Goal: Task Accomplishment & Management: Use online tool/utility

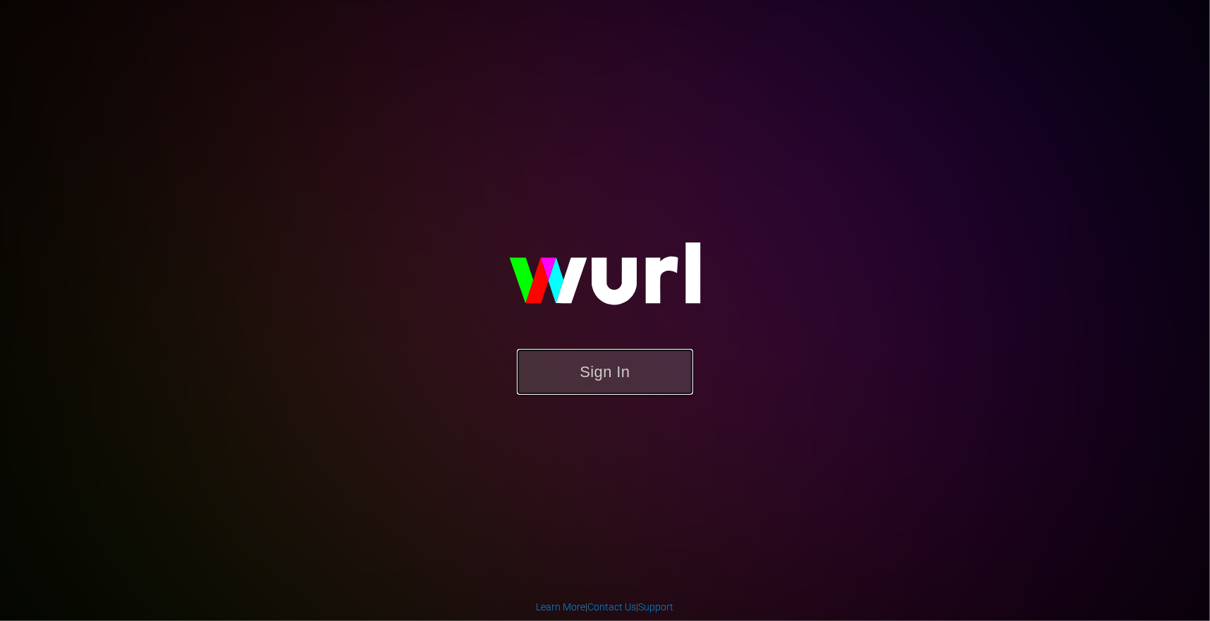
click at [594, 387] on button "Sign In" at bounding box center [605, 372] width 176 height 46
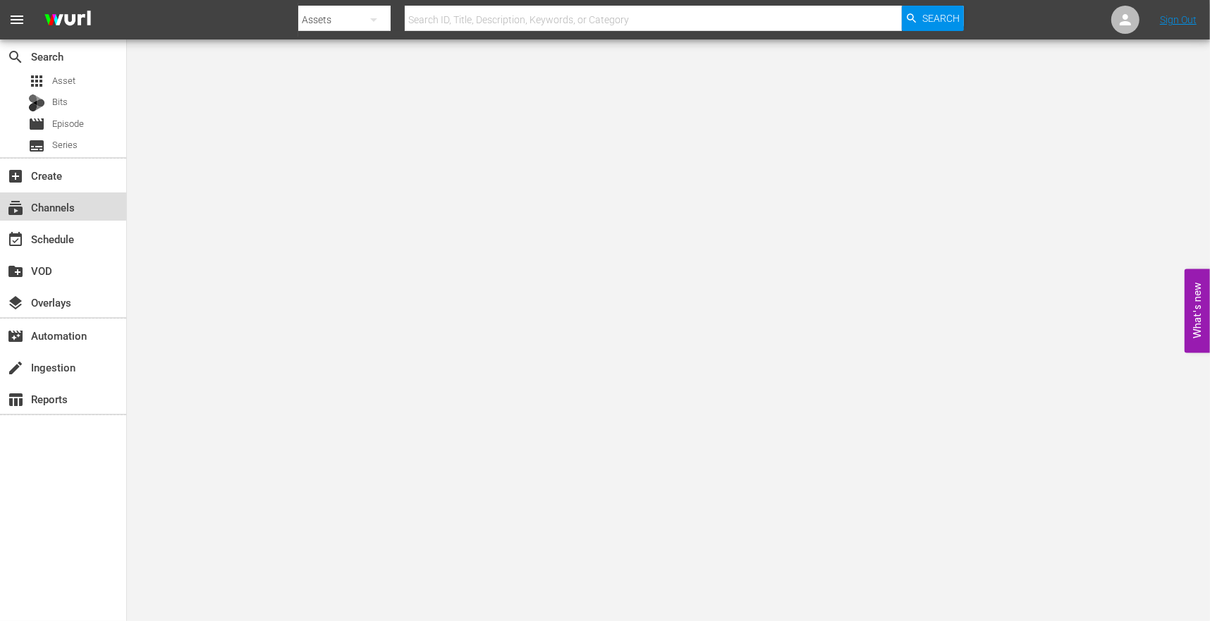
click at [75, 203] on div "subscriptions Channels" at bounding box center [39, 205] width 79 height 13
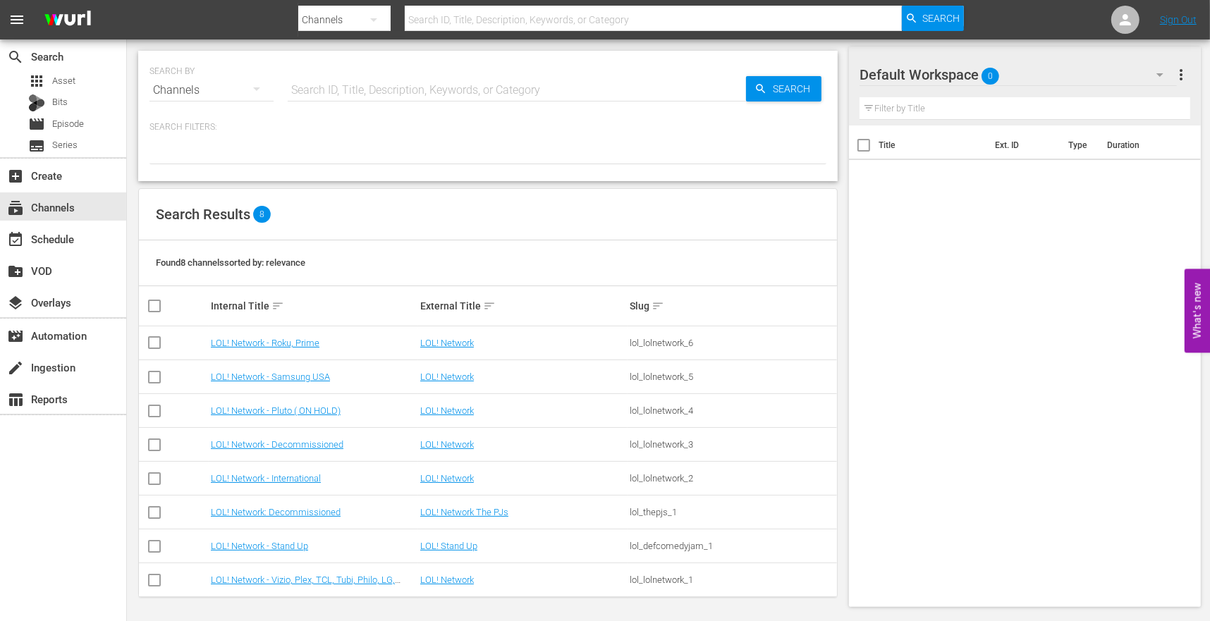
scroll to position [1, 0]
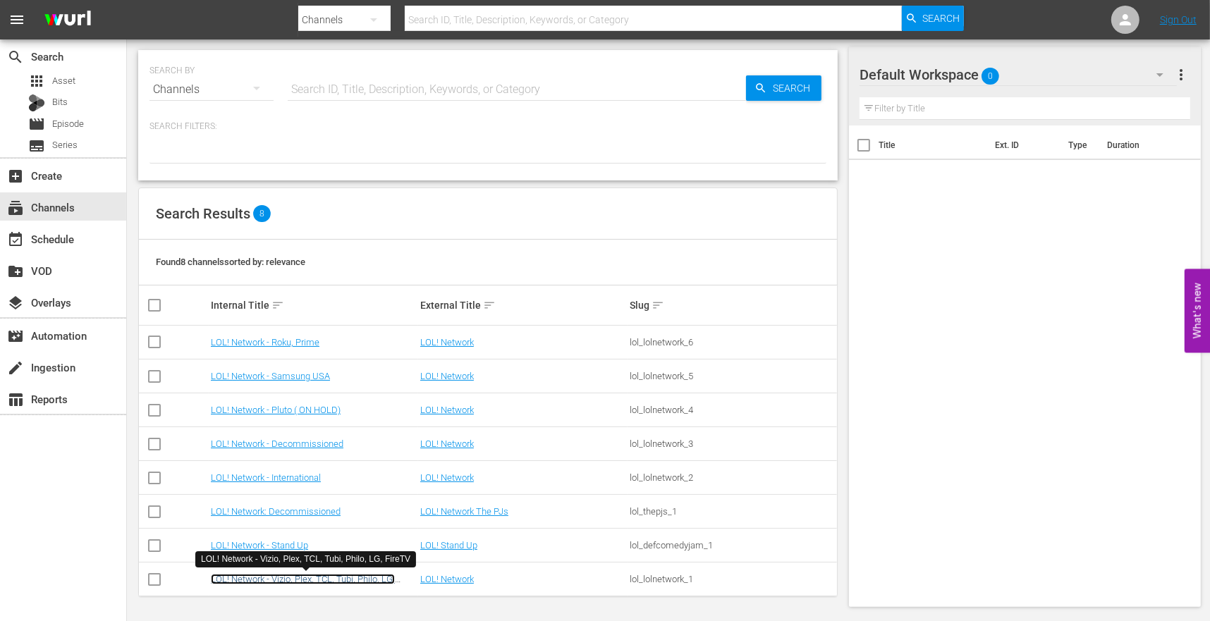
click at [336, 581] on link "LOL! Network - Vizio, Plex, TCL, Tubi, Philo, LG, FireTV" at bounding box center [303, 584] width 184 height 21
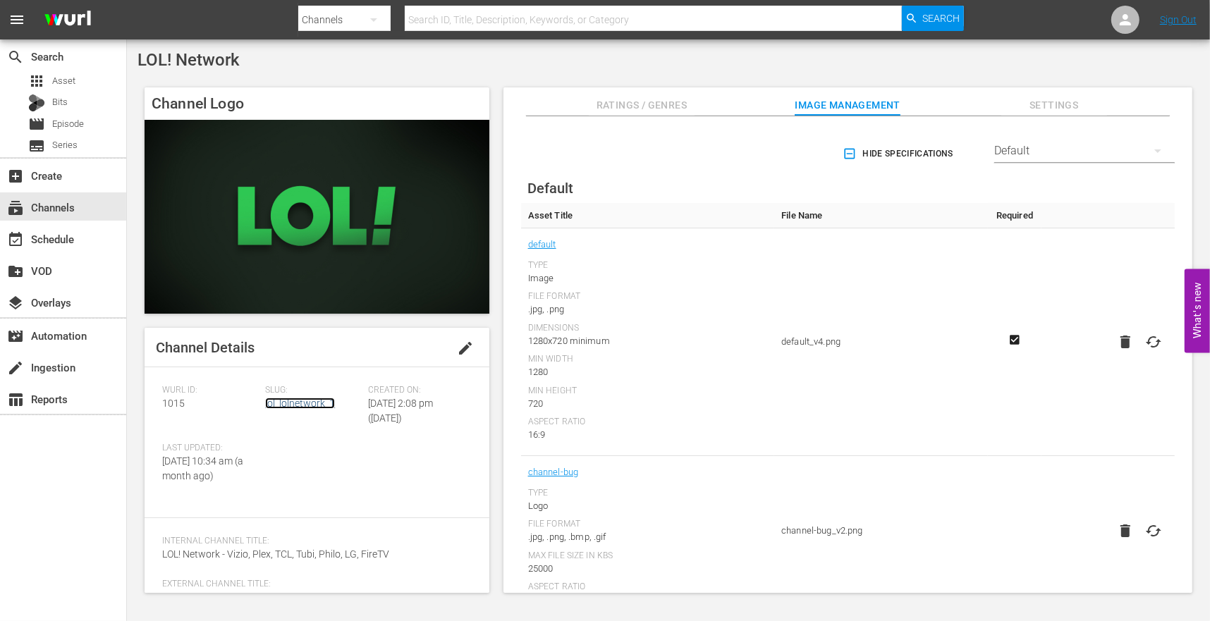
click at [315, 402] on link "lol_lolnetwork_1" at bounding box center [300, 403] width 70 height 11
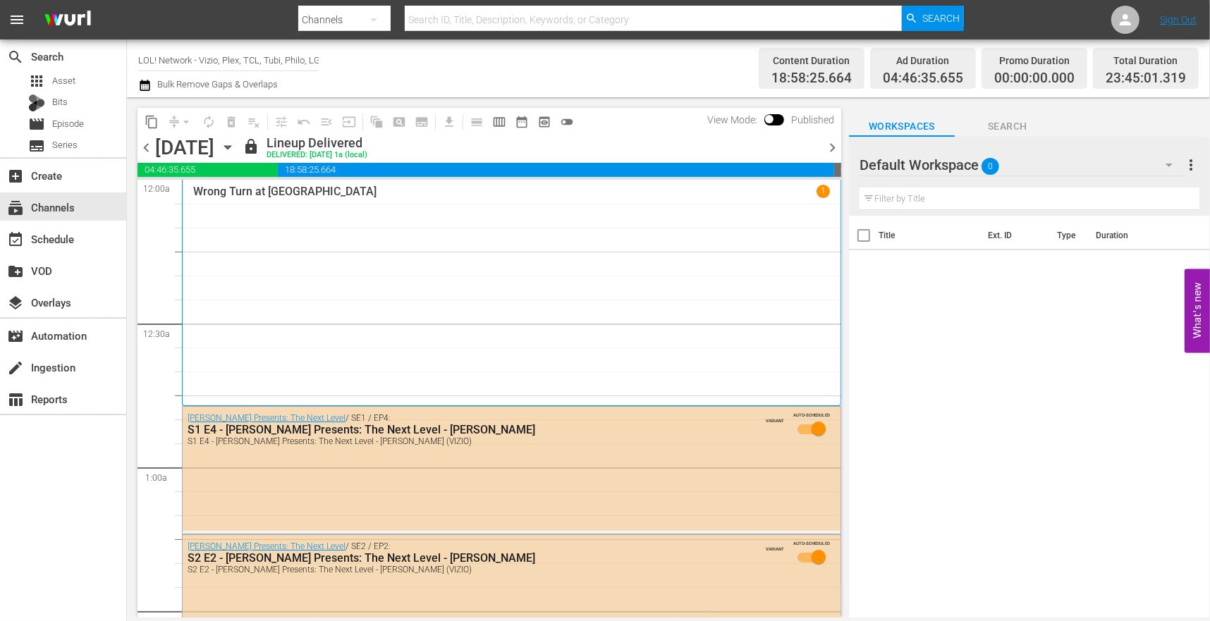
click at [235, 147] on icon "button" at bounding box center [228, 148] width 16 height 16
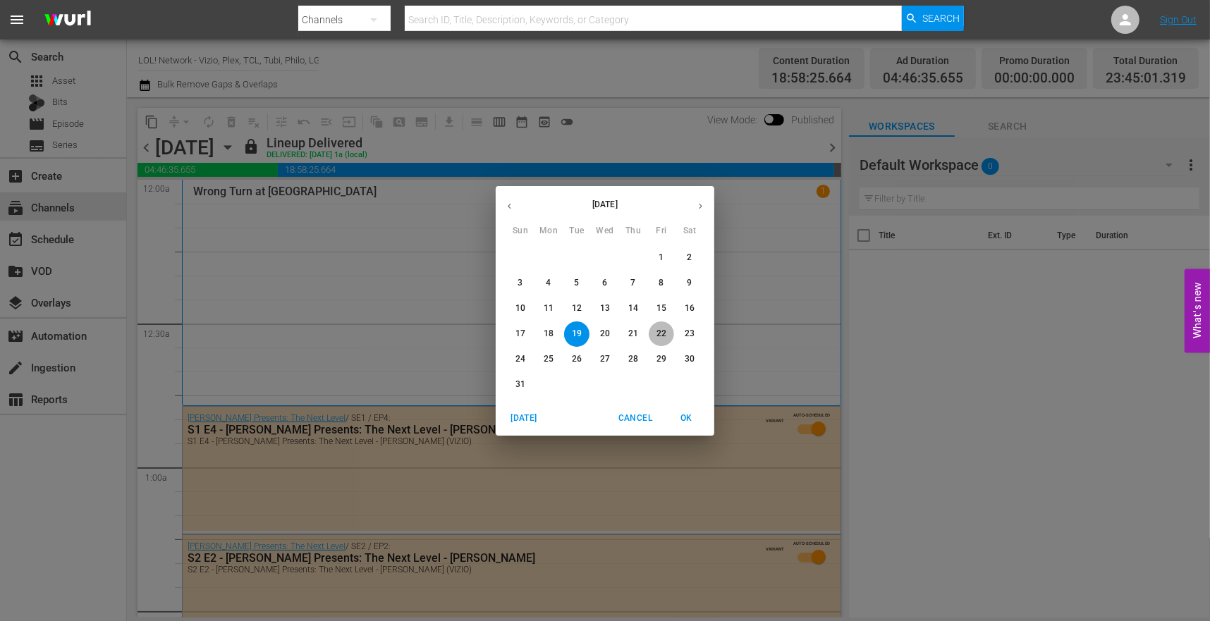
click at [658, 337] on p "22" at bounding box center [661, 334] width 10 height 12
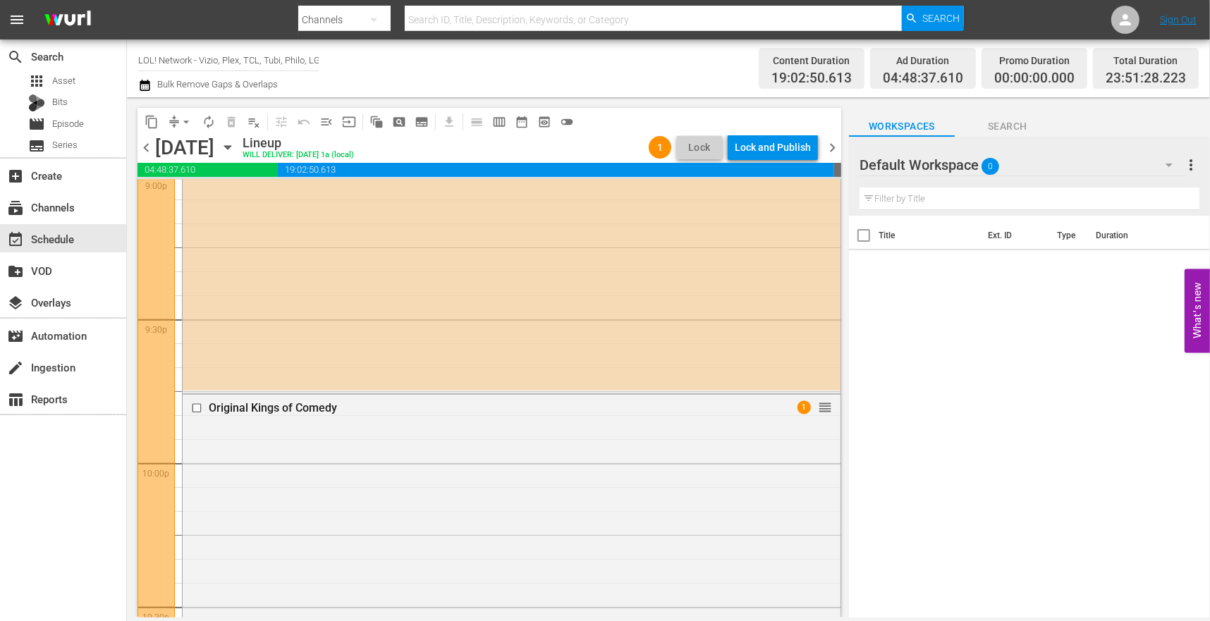
scroll to position [6023, 0]
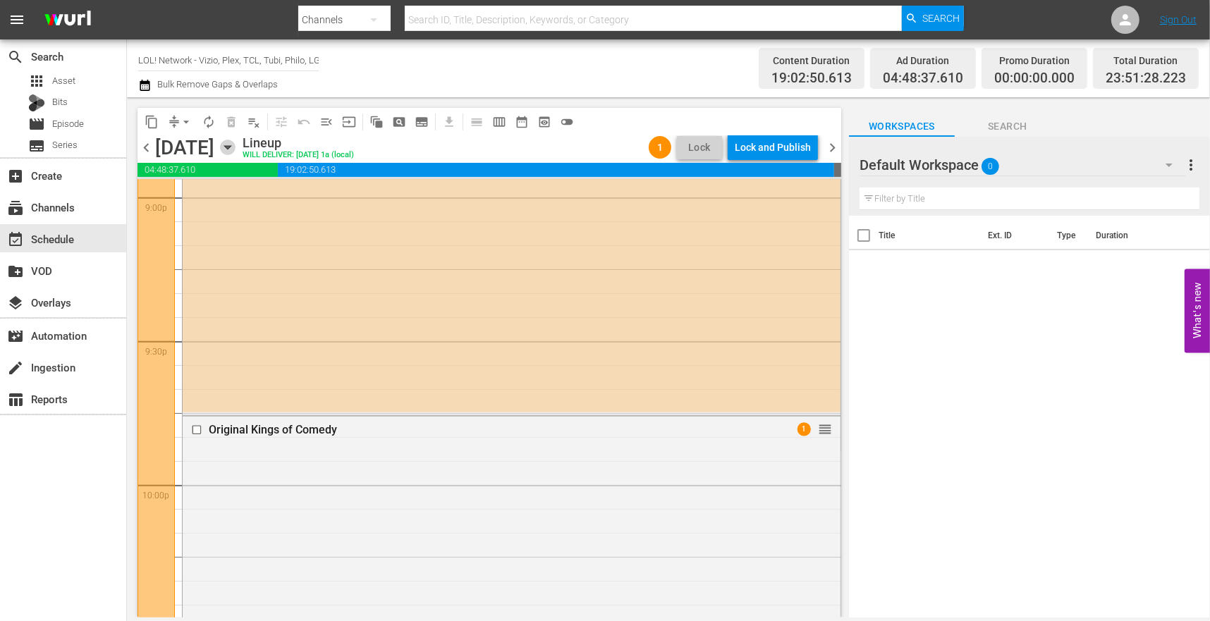
click at [235, 154] on icon "button" at bounding box center [228, 148] width 16 height 16
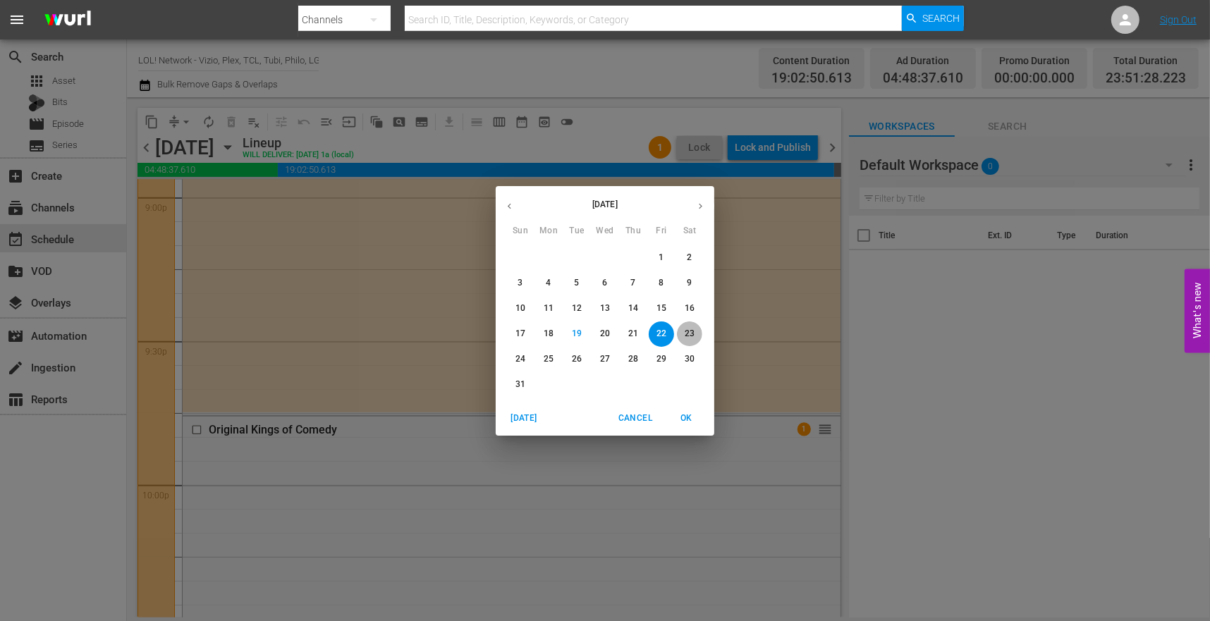
click at [692, 333] on p "23" at bounding box center [690, 334] width 10 height 12
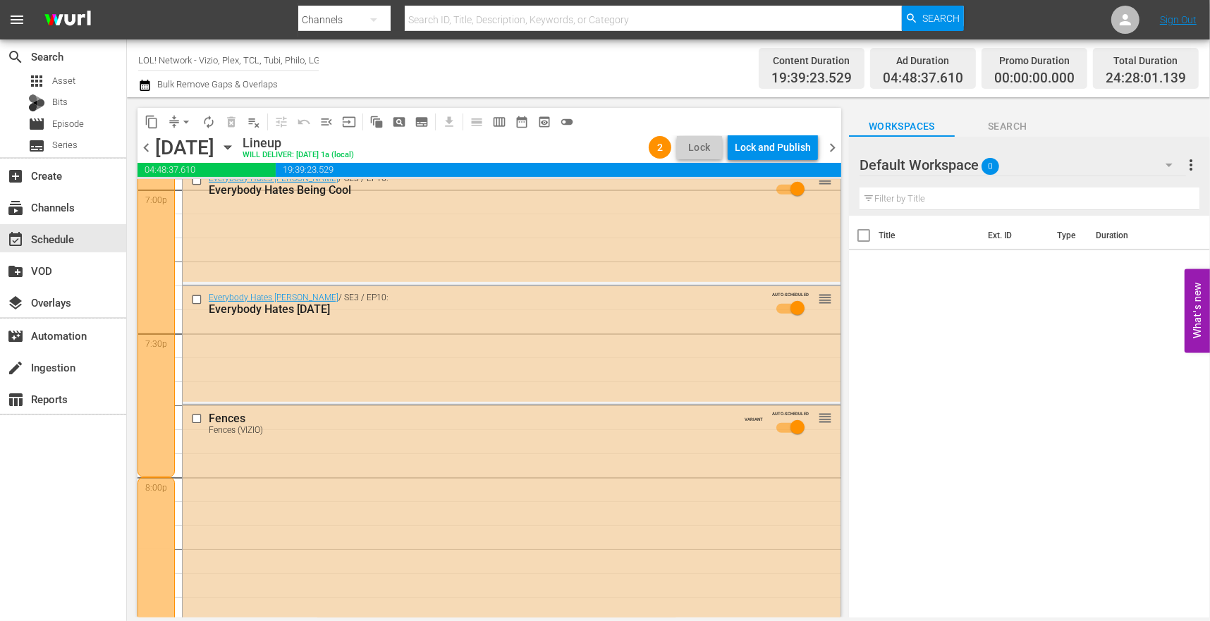
scroll to position [5426, 0]
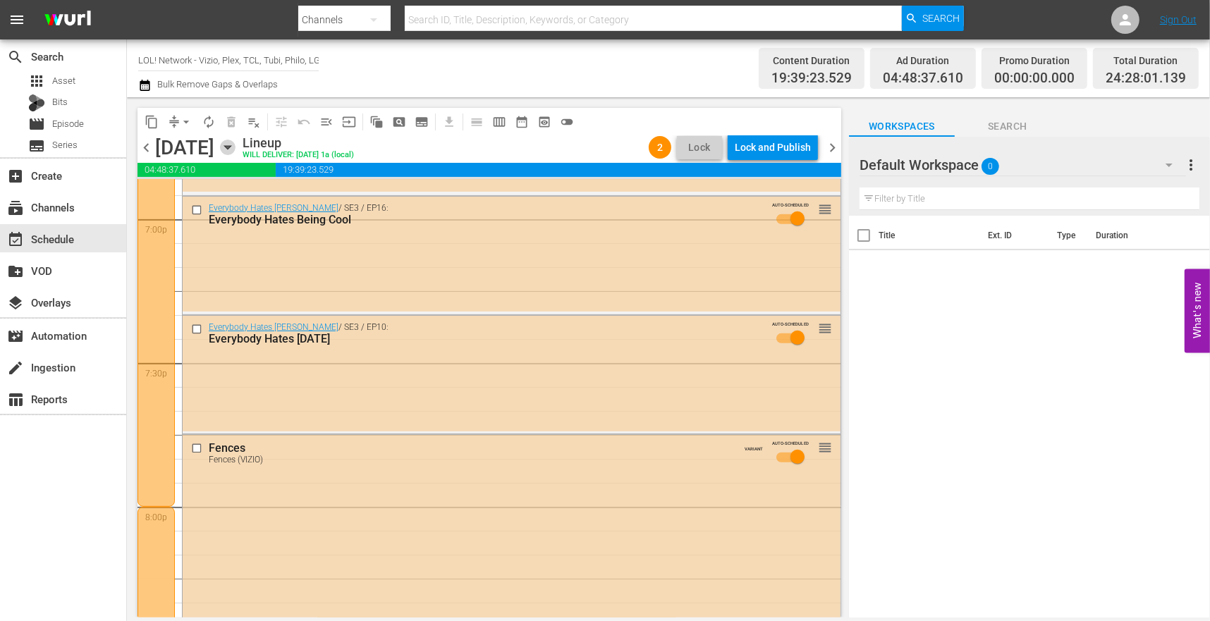
click at [235, 152] on icon "button" at bounding box center [228, 148] width 16 height 16
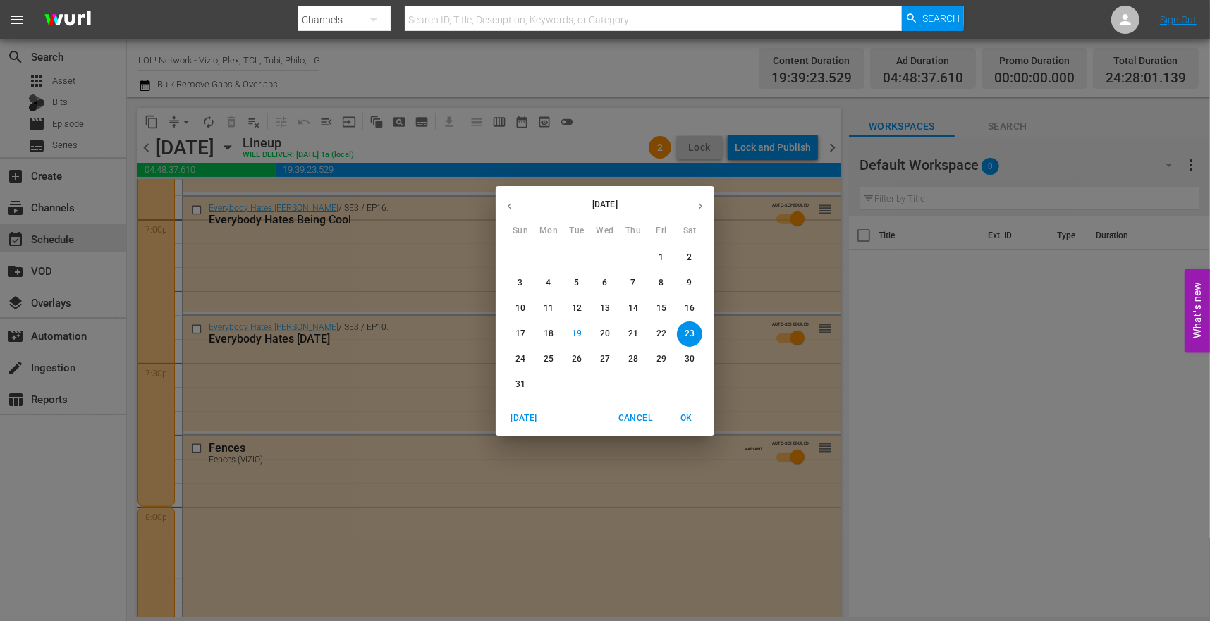
click at [663, 357] on p "29" at bounding box center [661, 359] width 10 height 12
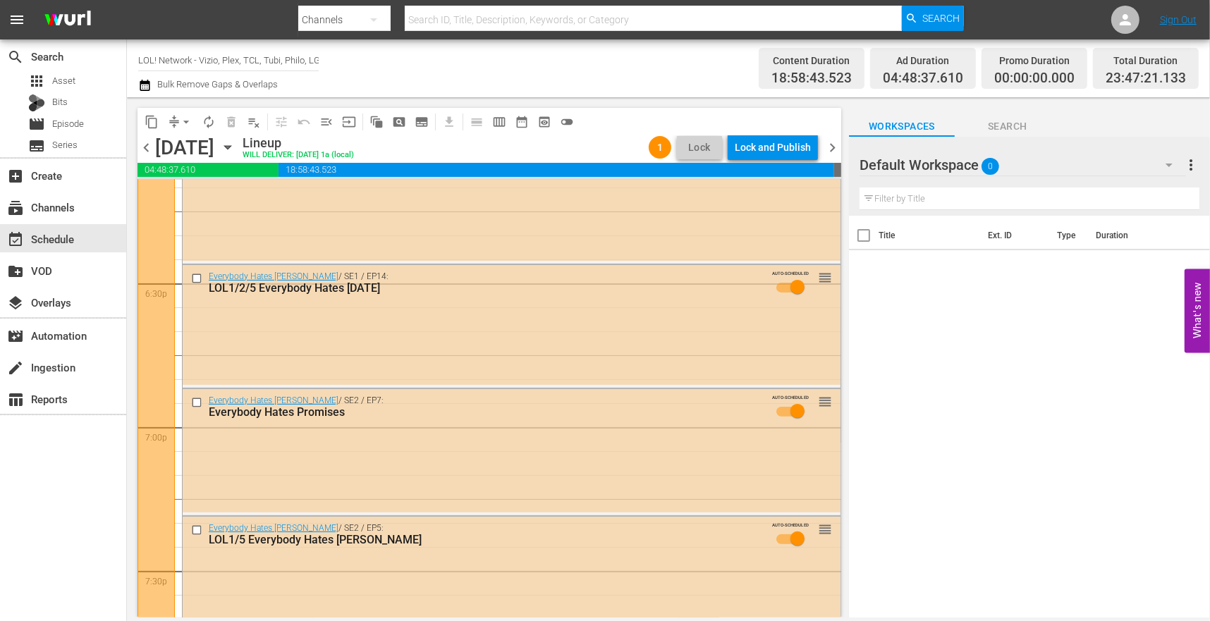
scroll to position [5021, 0]
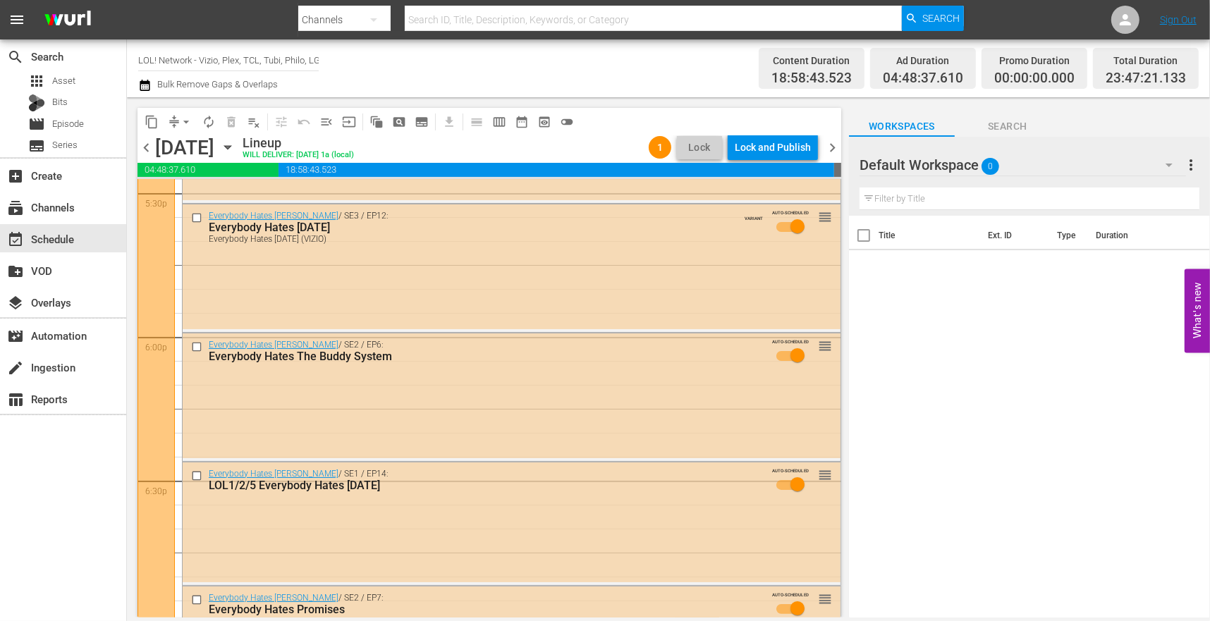
click at [960, 288] on div "Title Ext. ID Type Duration" at bounding box center [1029, 418] width 361 height 404
